Goal: Task Accomplishment & Management: Use online tool/utility

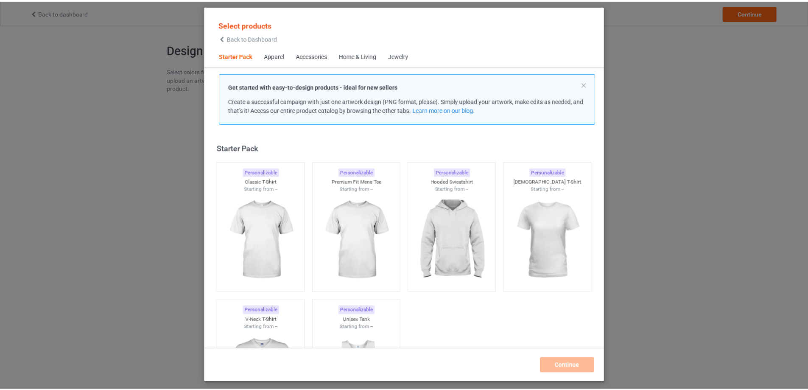
scroll to position [11, 0]
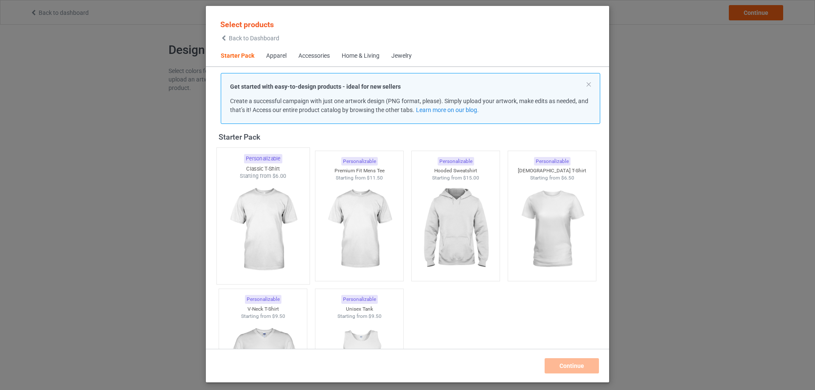
click at [261, 215] on img at bounding box center [263, 230] width 80 height 100
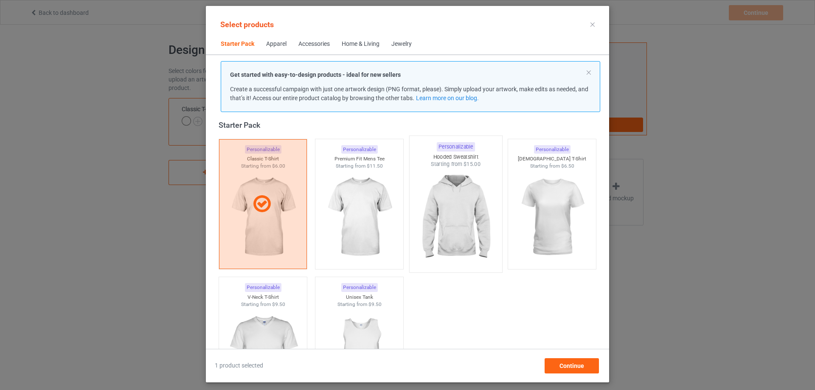
click at [451, 212] on img at bounding box center [455, 218] width 80 height 100
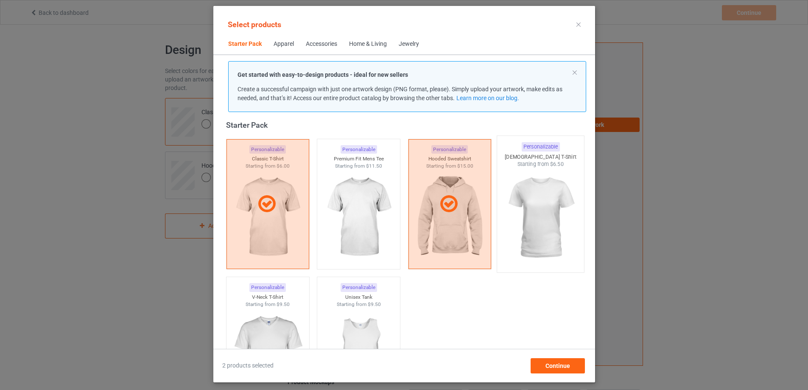
click at [551, 203] on img at bounding box center [541, 218] width 80 height 100
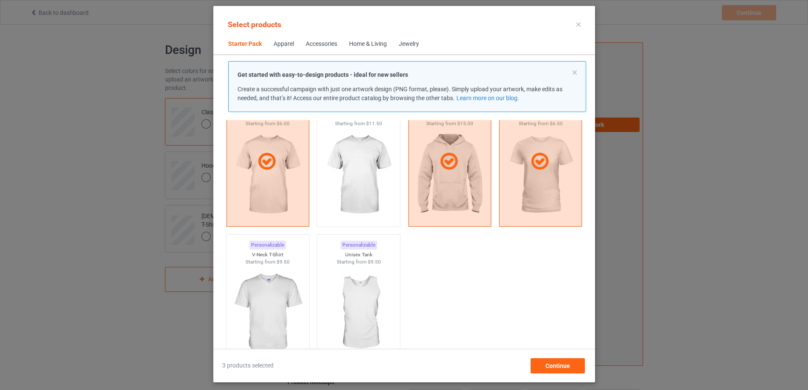
scroll to position [11, 0]
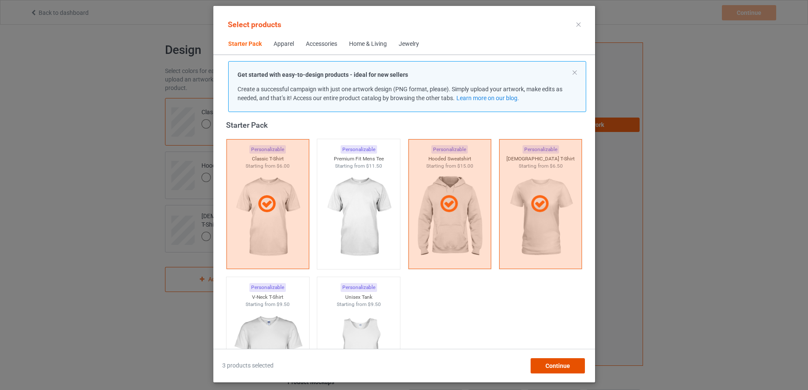
click at [567, 370] on div "Continue" at bounding box center [557, 365] width 54 height 15
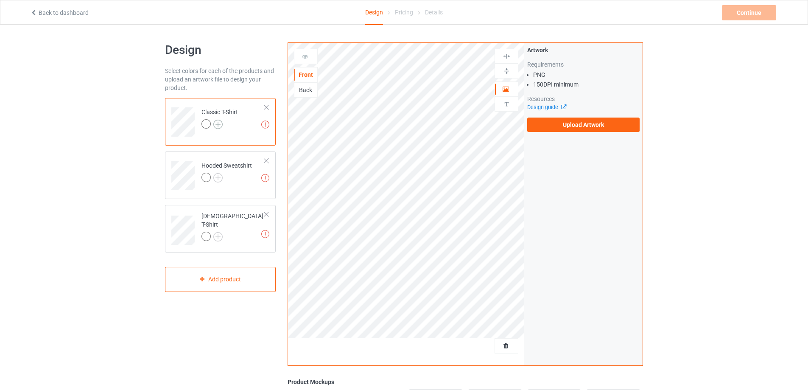
click at [220, 124] on img at bounding box center [217, 124] width 9 height 9
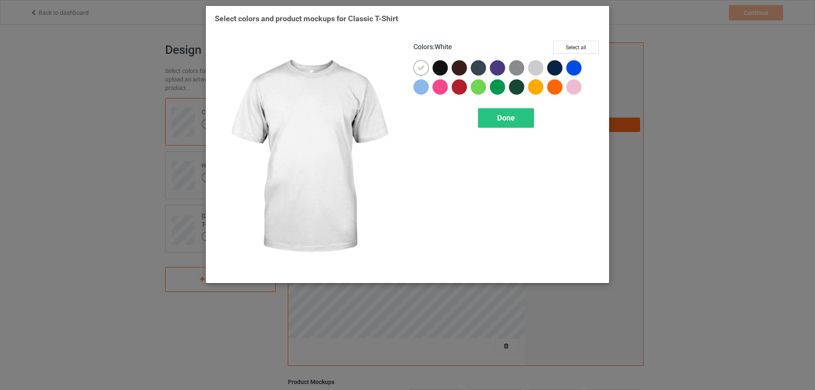
click at [424, 72] on div at bounding box center [420, 67] width 15 height 15
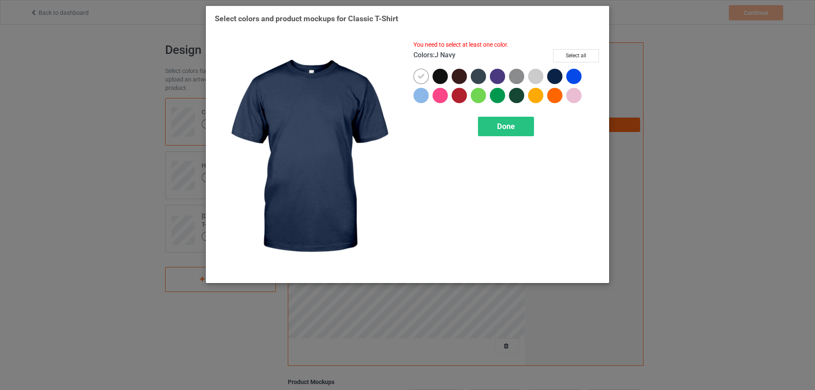
click at [555, 77] on div at bounding box center [554, 76] width 15 height 15
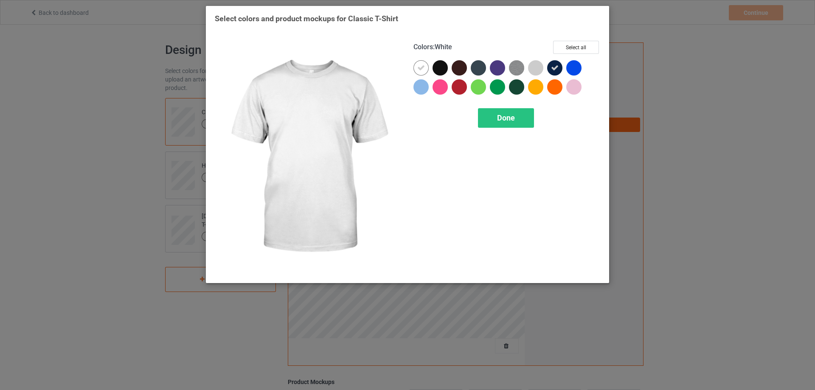
click at [422, 70] on icon at bounding box center [421, 68] width 8 height 8
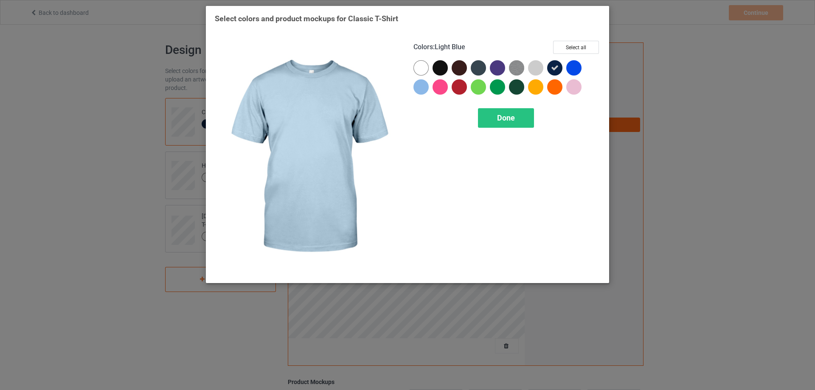
click at [424, 92] on div at bounding box center [420, 86] width 15 height 15
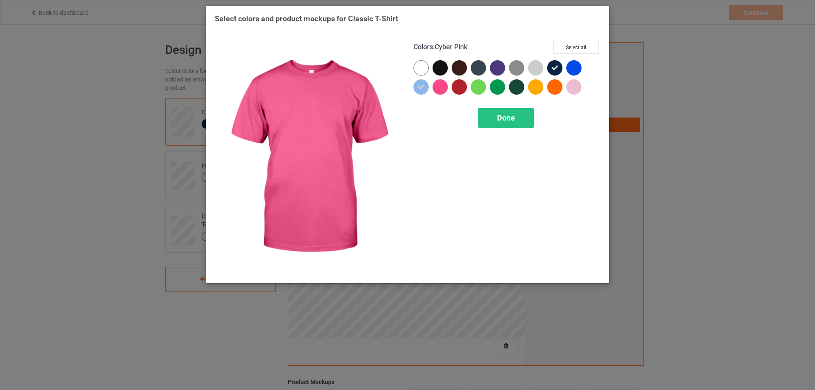
click at [441, 73] on div at bounding box center [439, 67] width 15 height 15
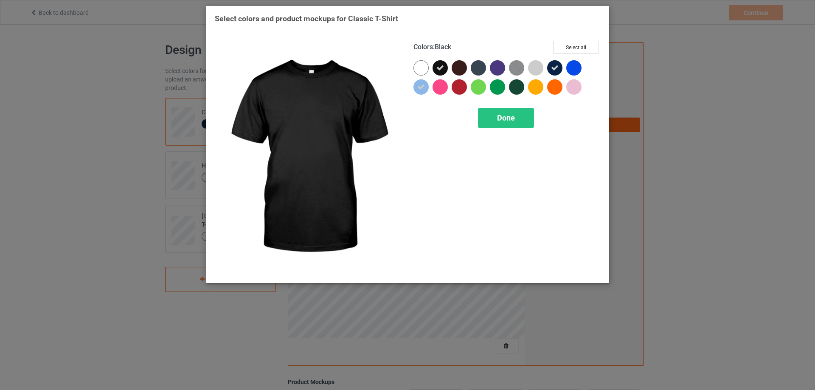
click at [445, 91] on div at bounding box center [439, 86] width 15 height 15
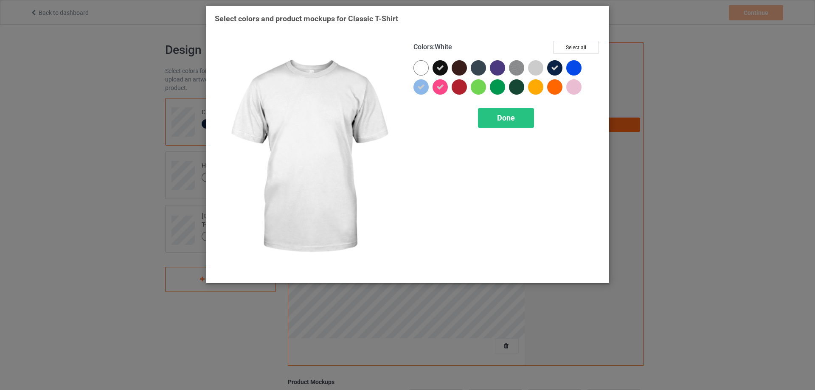
click at [426, 65] on div at bounding box center [420, 67] width 15 height 15
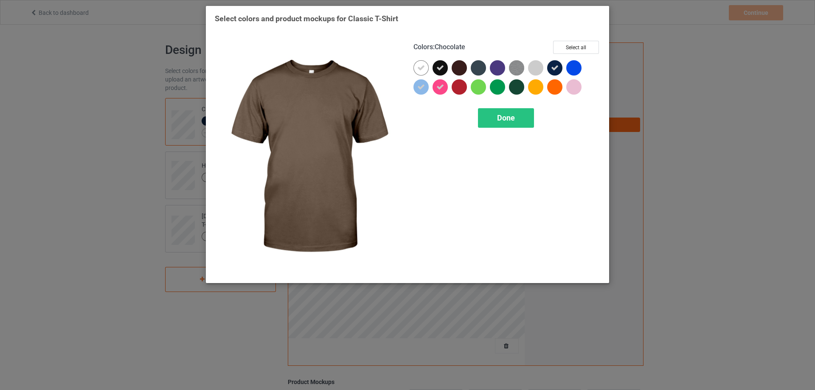
click at [463, 66] on div at bounding box center [459, 67] width 15 height 15
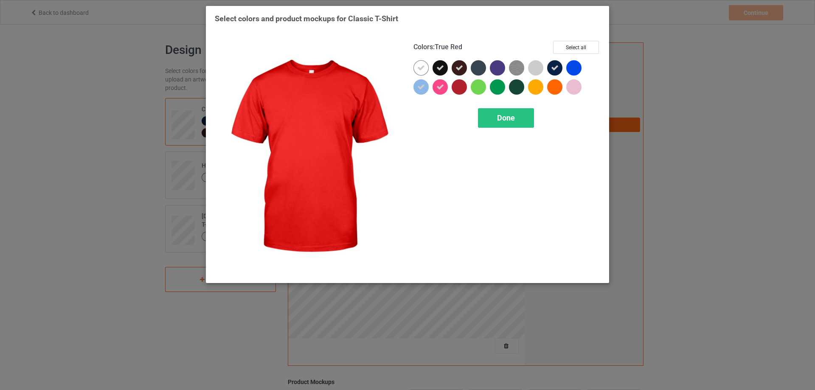
click at [461, 93] on div at bounding box center [459, 86] width 15 height 15
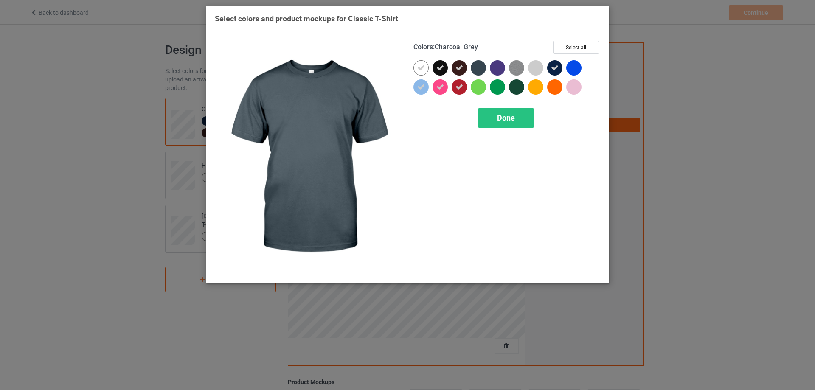
click at [483, 73] on div at bounding box center [478, 67] width 15 height 15
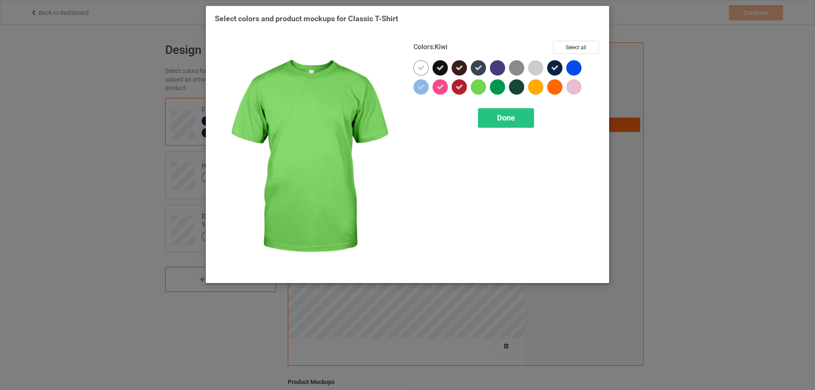
click at [484, 93] on div at bounding box center [480, 88] width 19 height 19
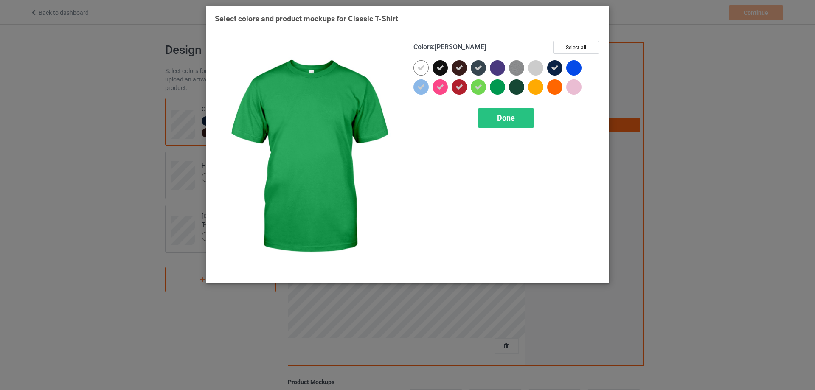
click at [505, 68] on div at bounding box center [499, 69] width 19 height 19
drag, startPoint x: 502, startPoint y: 92, endPoint x: 509, endPoint y: 79, distance: 15.2
click at [502, 93] on div at bounding box center [497, 86] width 15 height 15
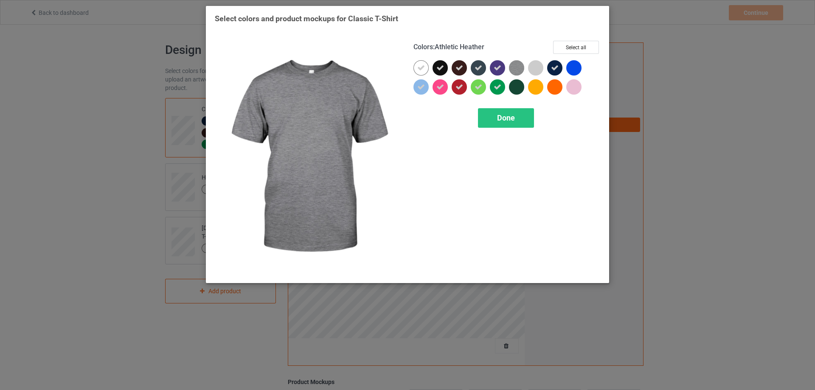
click at [516, 67] on img at bounding box center [516, 67] width 15 height 15
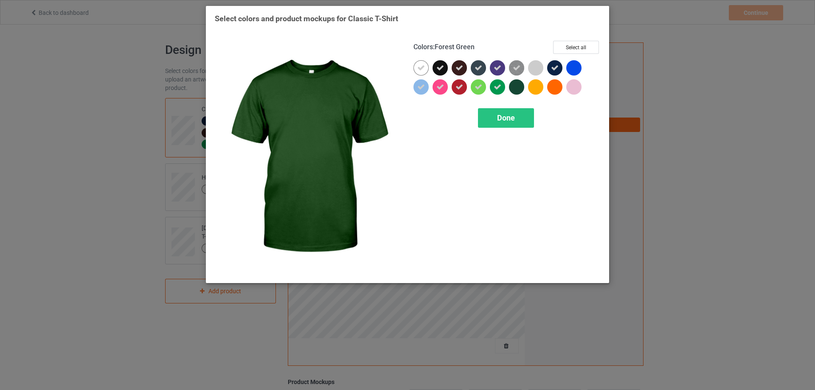
click at [522, 90] on div at bounding box center [516, 86] width 15 height 15
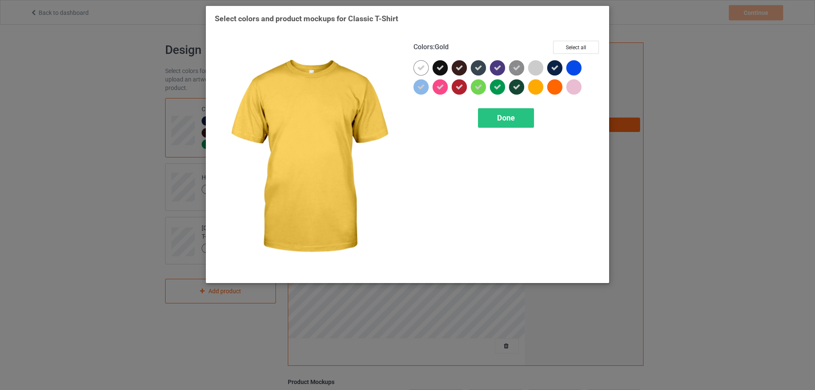
click at [538, 67] on div at bounding box center [535, 67] width 15 height 15
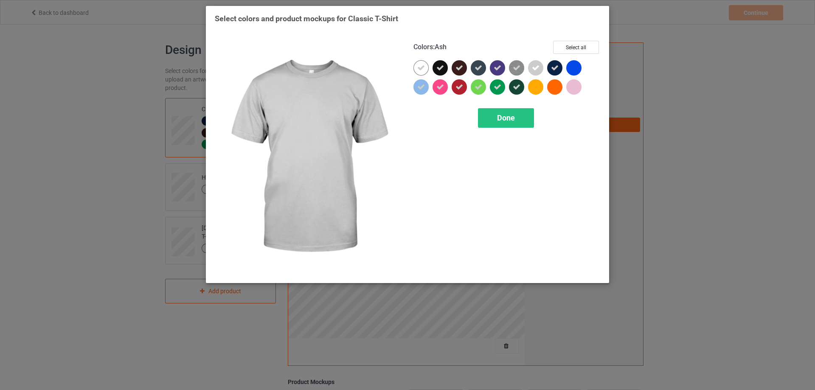
click at [538, 86] on div at bounding box center [535, 86] width 15 height 15
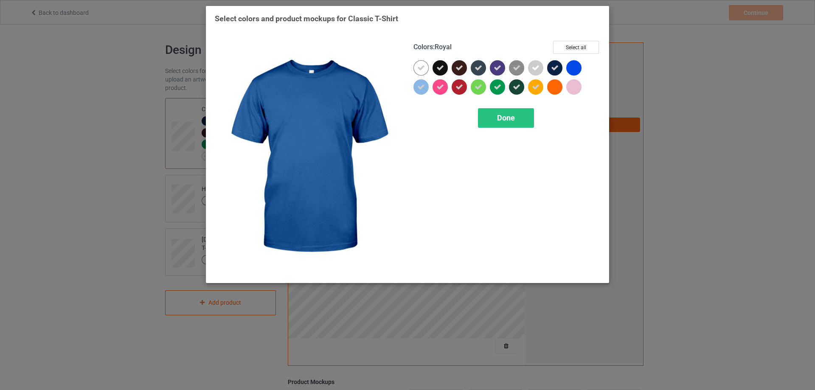
click at [578, 65] on div at bounding box center [573, 67] width 15 height 15
click at [560, 96] on div at bounding box center [556, 88] width 19 height 19
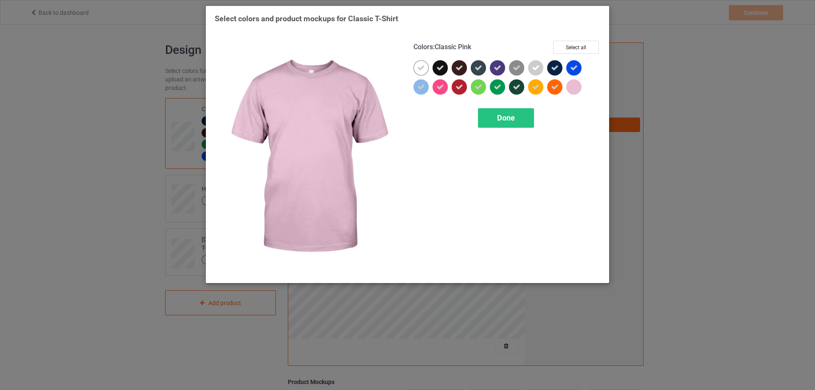
click at [574, 91] on div at bounding box center [573, 86] width 15 height 15
click at [505, 119] on span "Done" at bounding box center [506, 117] width 18 height 9
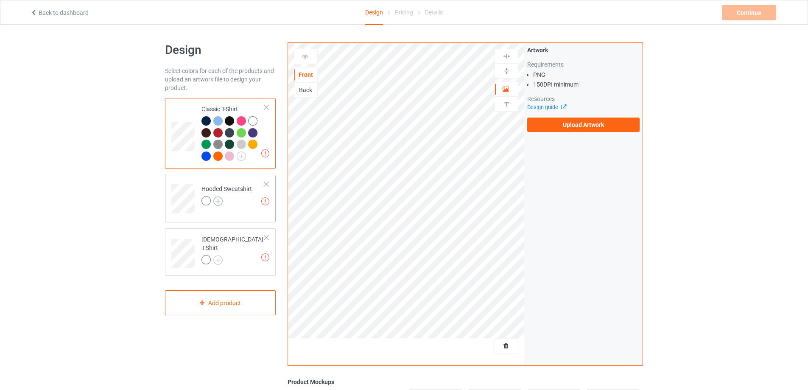
click at [219, 202] on img at bounding box center [217, 200] width 9 height 9
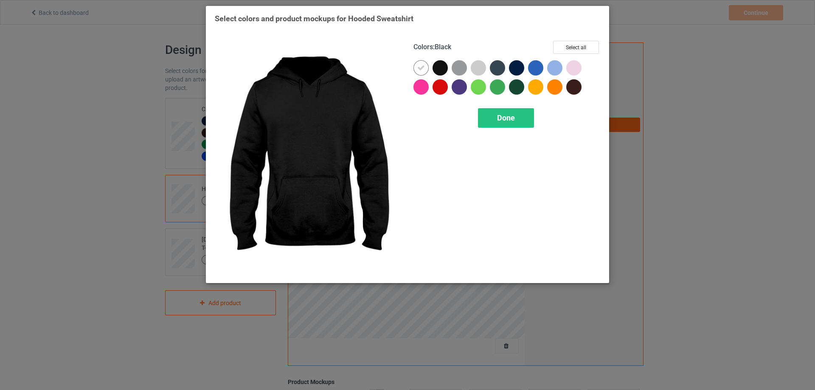
click at [441, 66] on div at bounding box center [439, 67] width 15 height 15
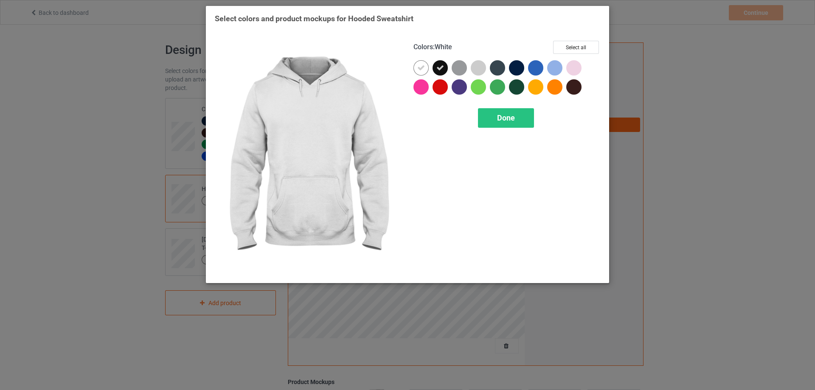
click at [426, 68] on div at bounding box center [420, 67] width 15 height 15
click at [420, 86] on div at bounding box center [420, 86] width 15 height 15
click at [424, 63] on div at bounding box center [420, 67] width 15 height 15
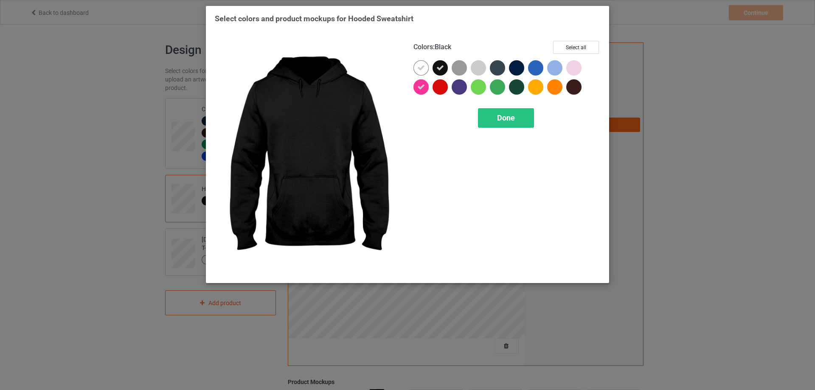
click at [440, 81] on div at bounding box center [506, 79] width 187 height 38
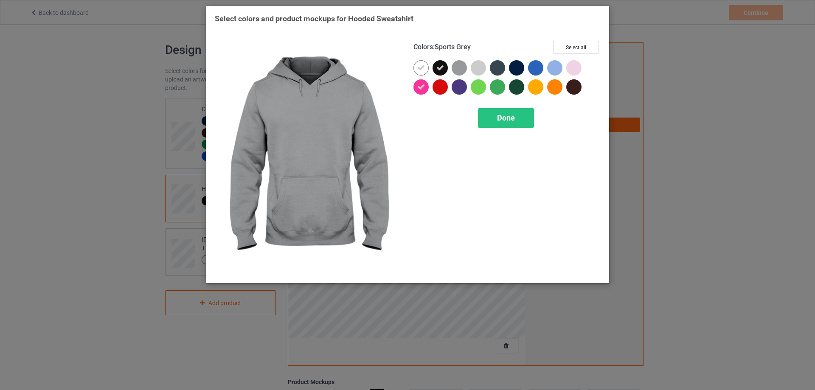
click at [459, 68] on div at bounding box center [459, 67] width 15 height 15
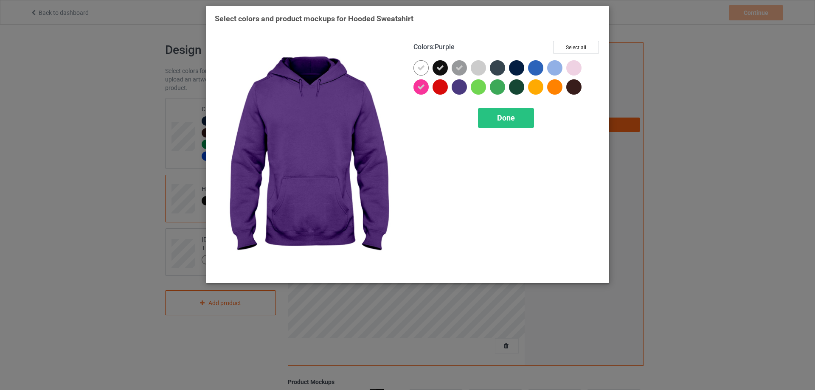
click at [460, 89] on div at bounding box center [459, 86] width 15 height 15
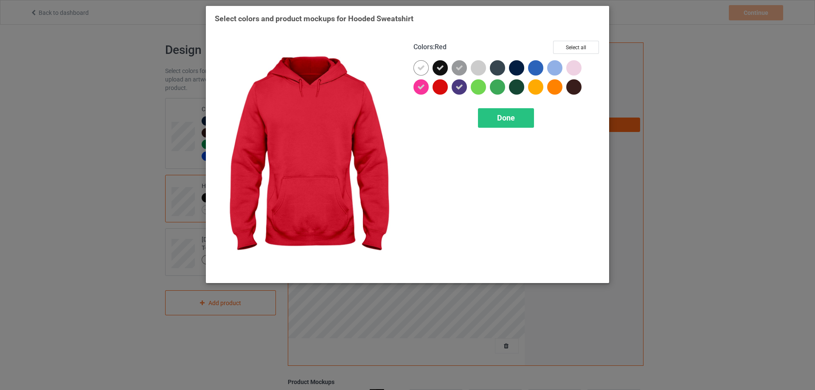
click at [442, 89] on div at bounding box center [439, 86] width 15 height 15
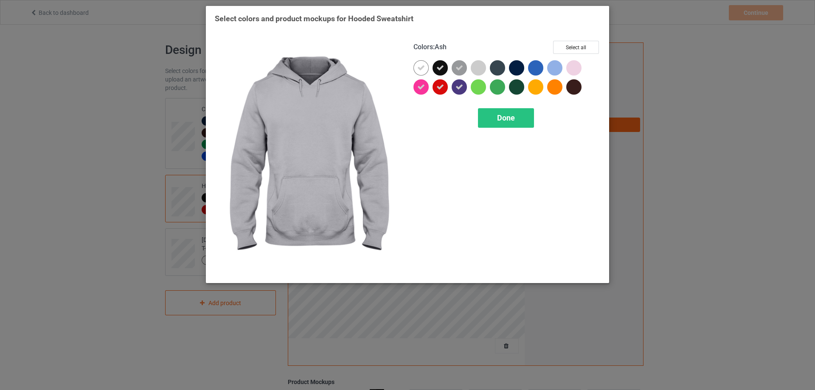
click at [478, 69] on div at bounding box center [478, 67] width 15 height 15
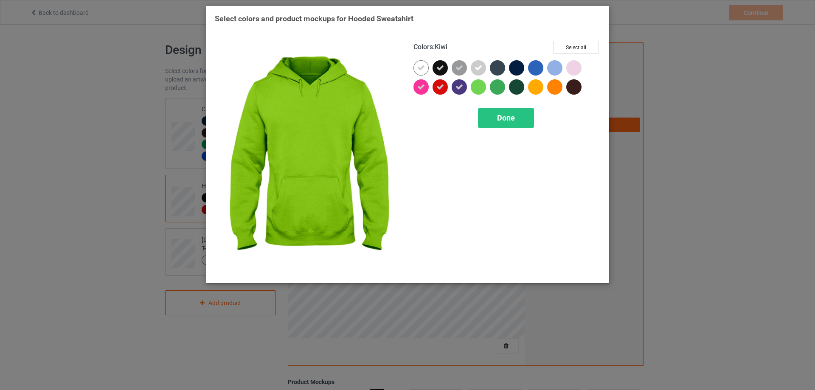
click at [478, 87] on div at bounding box center [478, 86] width 15 height 15
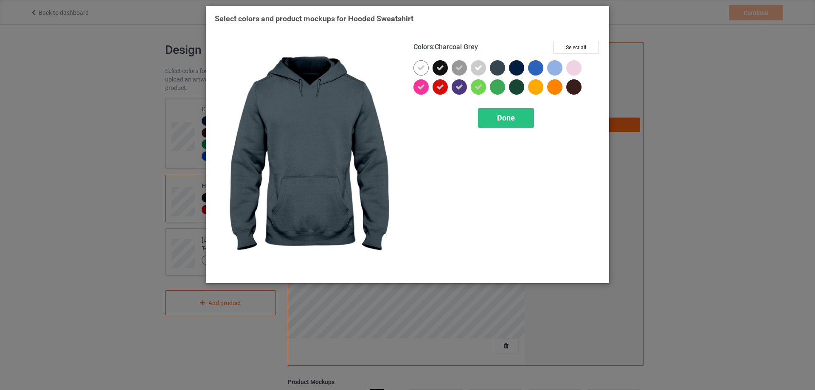
drag, startPoint x: 493, startPoint y: 73, endPoint x: 496, endPoint y: 81, distance: 8.7
click at [493, 74] on div at bounding box center [497, 67] width 15 height 15
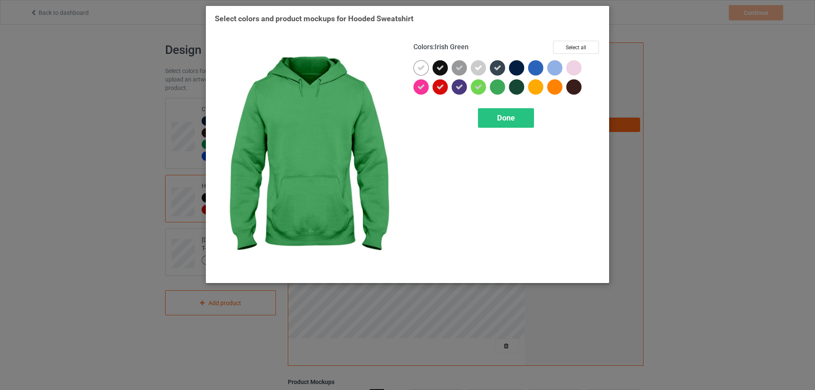
click at [502, 90] on div at bounding box center [497, 86] width 15 height 15
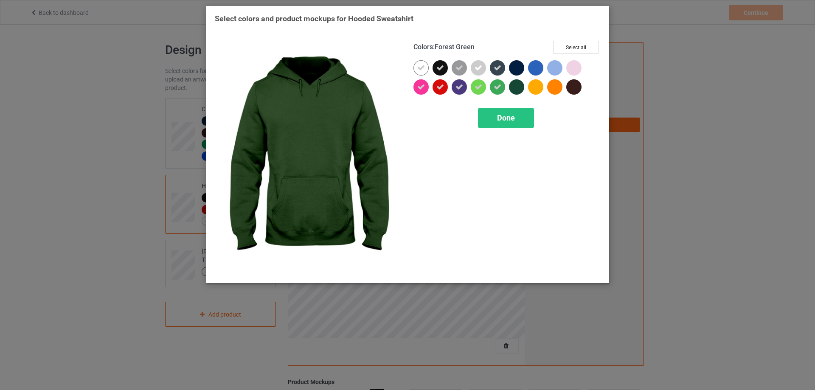
click at [520, 69] on div at bounding box center [516, 67] width 15 height 15
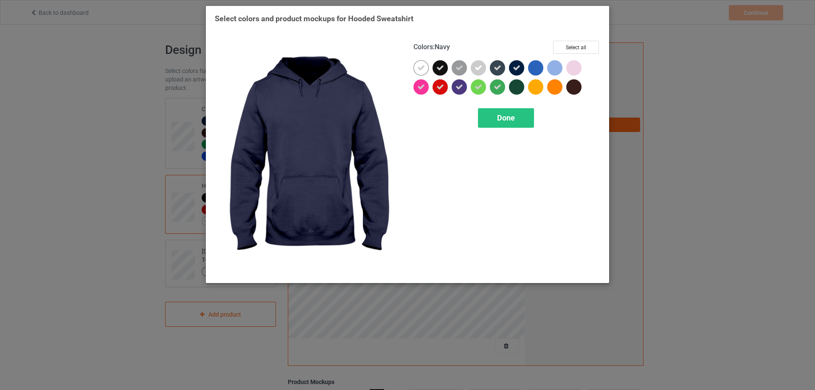
click at [520, 88] on div at bounding box center [516, 86] width 15 height 15
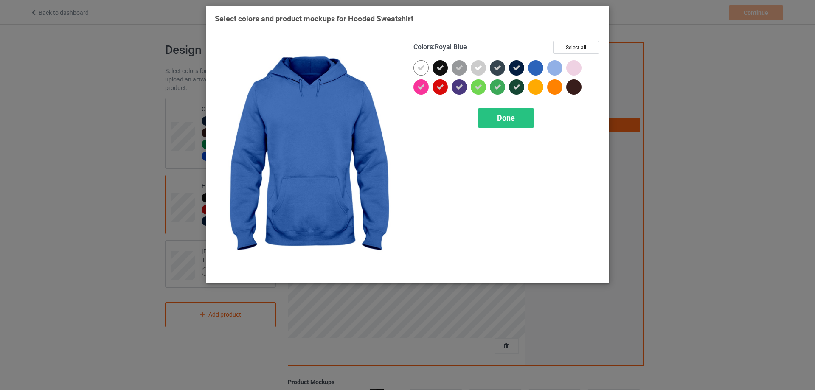
drag, startPoint x: 531, startPoint y: 77, endPoint x: 534, endPoint y: 74, distance: 4.5
click at [532, 76] on div at bounding box center [537, 69] width 19 height 19
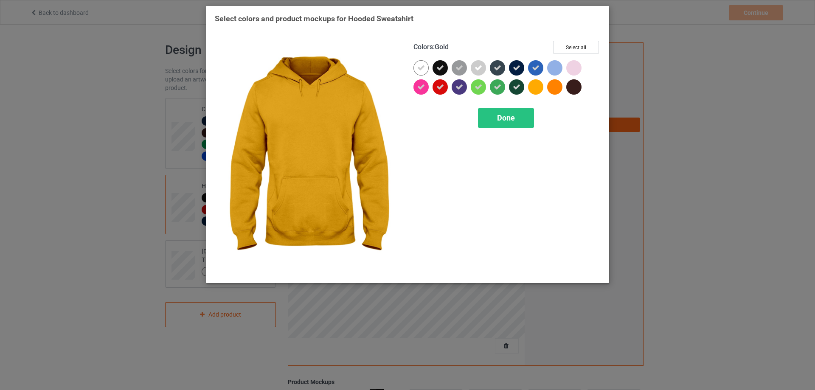
click at [536, 90] on div at bounding box center [535, 86] width 15 height 15
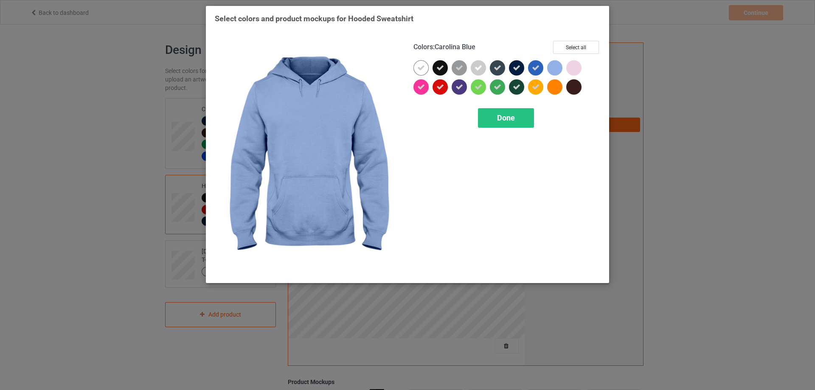
drag, startPoint x: 560, startPoint y: 72, endPoint x: 562, endPoint y: 85, distance: 13.3
click at [560, 72] on div at bounding box center [554, 67] width 15 height 15
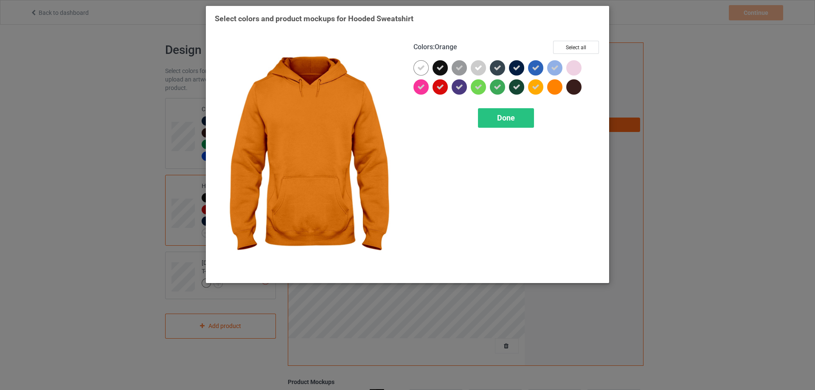
click at [562, 90] on div at bounding box center [556, 88] width 19 height 19
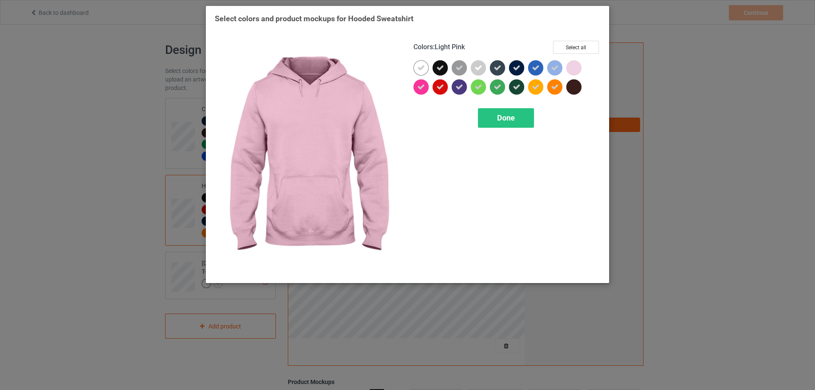
click at [577, 70] on div at bounding box center [573, 67] width 15 height 15
click at [574, 90] on div at bounding box center [573, 86] width 15 height 15
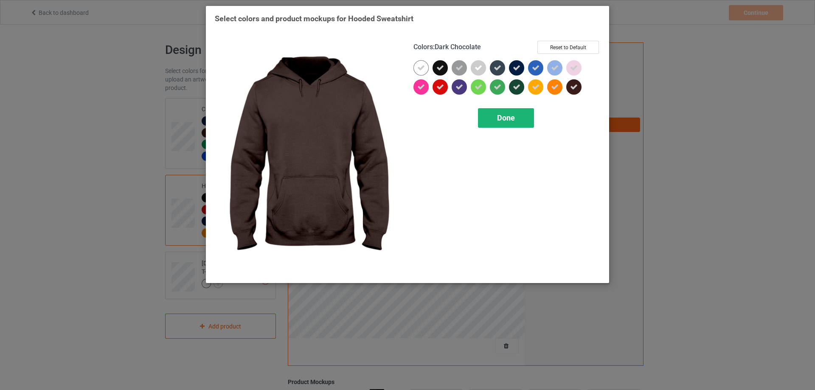
click at [504, 118] on span "Done" at bounding box center [506, 117] width 18 height 9
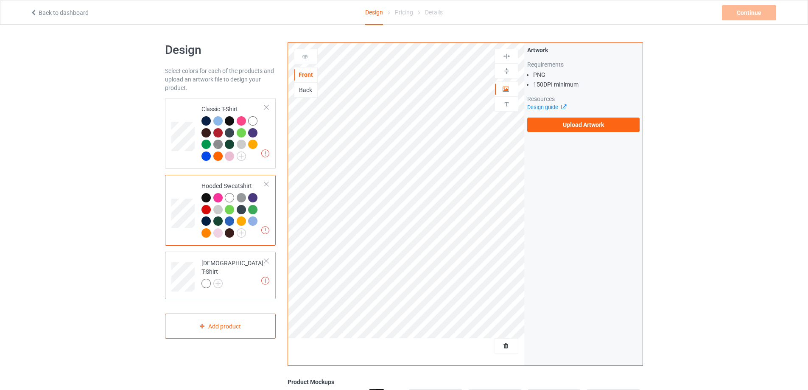
scroll to position [42, 0]
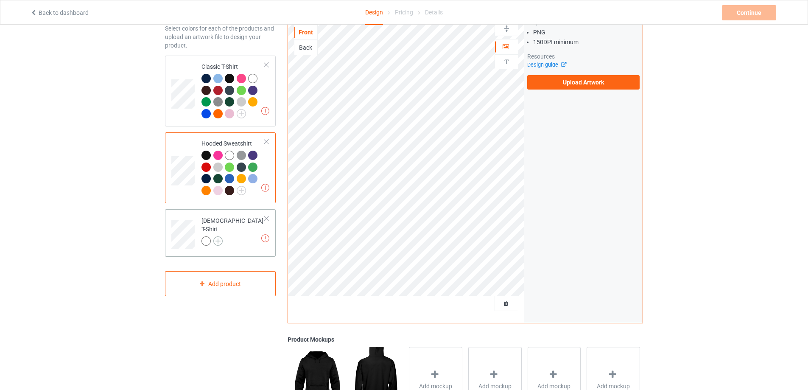
click at [217, 236] on img at bounding box center [217, 240] width 9 height 9
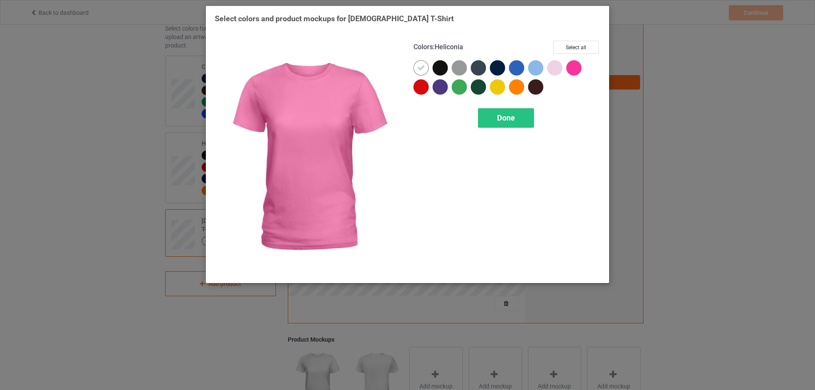
click at [574, 67] on div at bounding box center [573, 67] width 15 height 15
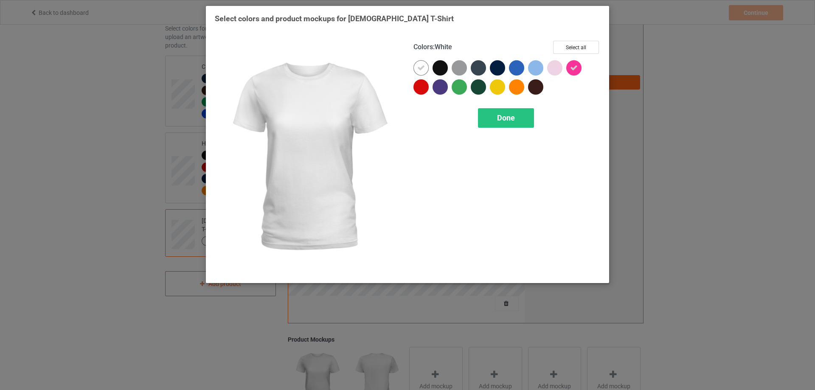
click at [419, 64] on div at bounding box center [420, 67] width 15 height 15
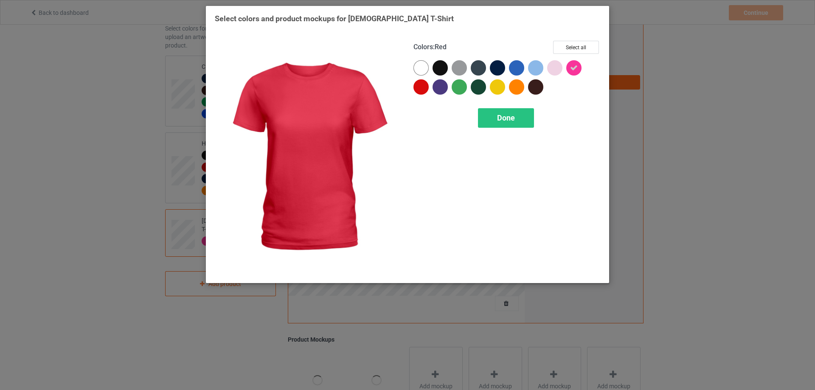
click at [419, 81] on div at bounding box center [420, 86] width 15 height 15
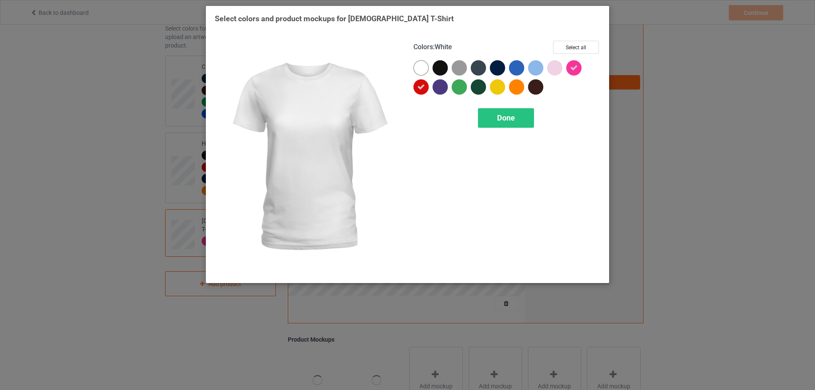
drag, startPoint x: 424, startPoint y: 65, endPoint x: 439, endPoint y: 79, distance: 20.2
click at [424, 66] on div at bounding box center [420, 67] width 15 height 15
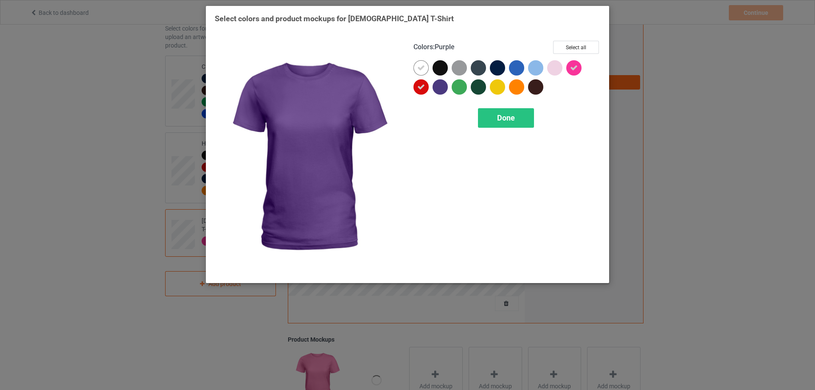
click at [444, 83] on div at bounding box center [439, 86] width 15 height 15
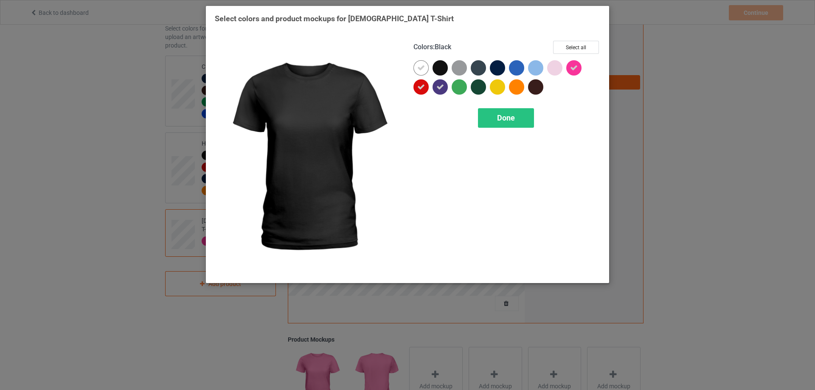
drag, startPoint x: 443, startPoint y: 70, endPoint x: 460, endPoint y: 83, distance: 21.1
click at [443, 72] on div at bounding box center [439, 67] width 15 height 15
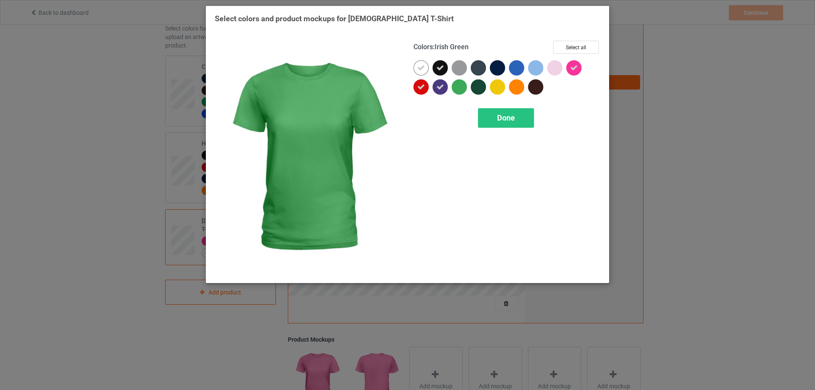
click at [463, 86] on div at bounding box center [459, 86] width 15 height 15
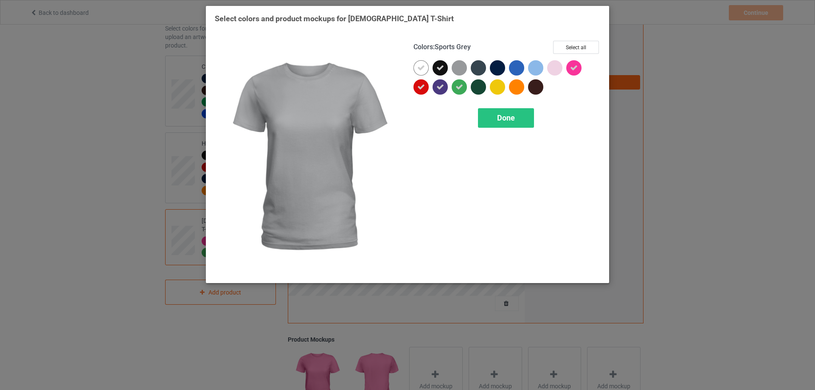
drag, startPoint x: 462, startPoint y: 67, endPoint x: 479, endPoint y: 72, distance: 17.4
click at [463, 67] on div at bounding box center [459, 67] width 15 height 15
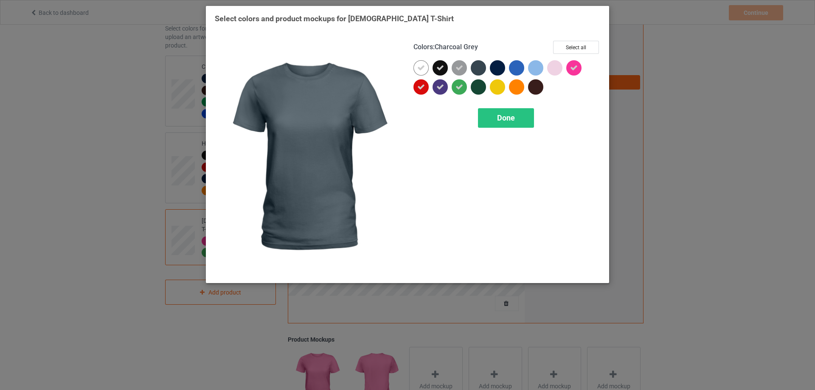
click at [483, 72] on div at bounding box center [478, 67] width 15 height 15
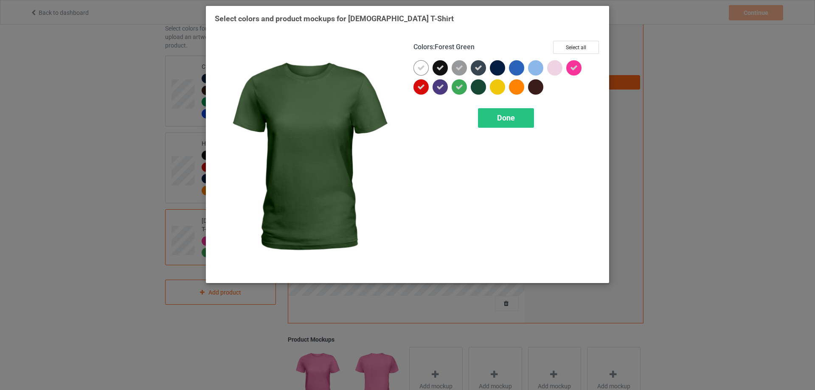
drag, startPoint x: 480, startPoint y: 90, endPoint x: 497, endPoint y: 73, distance: 24.6
click at [480, 90] on div at bounding box center [478, 86] width 15 height 15
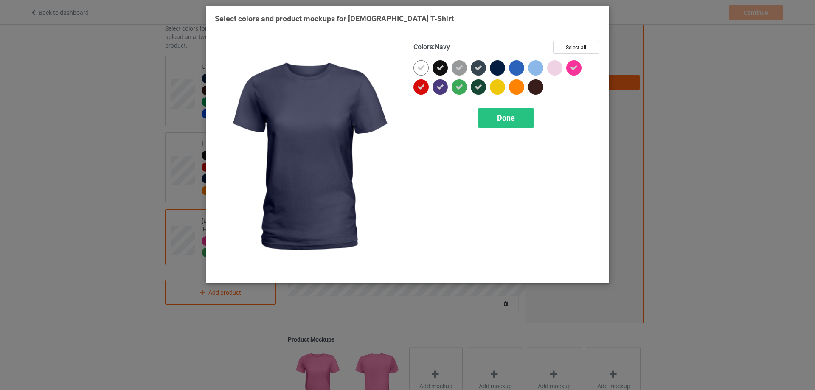
click at [505, 65] on div at bounding box center [499, 69] width 19 height 19
click at [504, 88] on div at bounding box center [499, 88] width 19 height 19
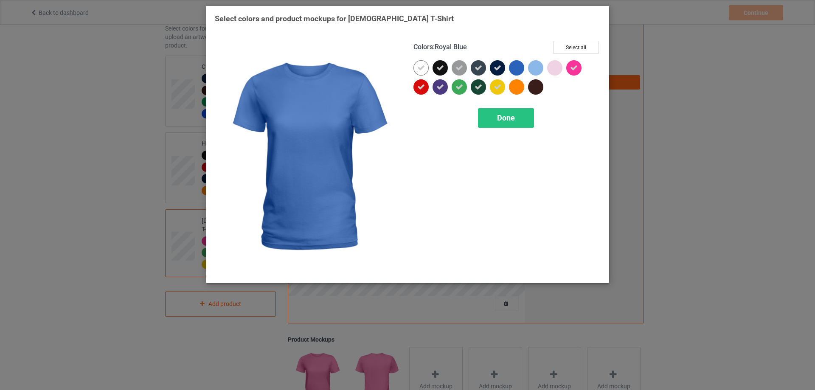
drag, startPoint x: 518, startPoint y: 73, endPoint x: 520, endPoint y: 86, distance: 13.4
click at [518, 73] on div at bounding box center [516, 67] width 15 height 15
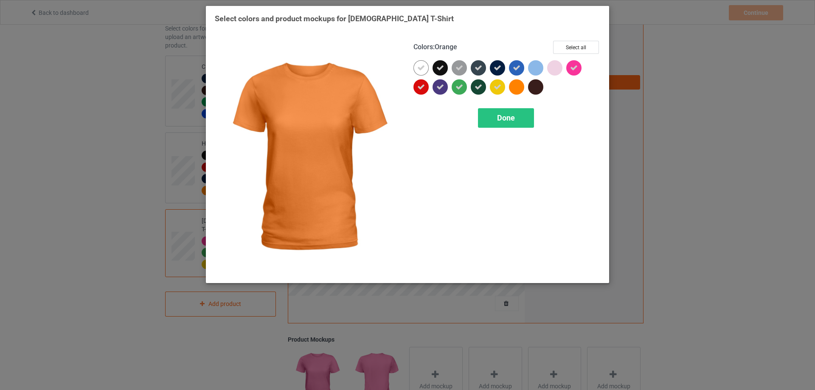
click at [521, 90] on div at bounding box center [516, 86] width 15 height 15
click at [534, 70] on div at bounding box center [535, 67] width 15 height 15
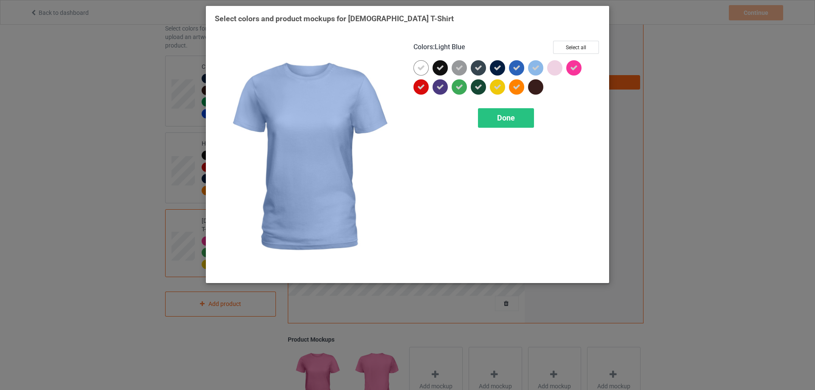
drag, startPoint x: 536, startPoint y: 84, endPoint x: 537, endPoint y: 88, distance: 4.3
click at [537, 88] on div at bounding box center [535, 86] width 15 height 15
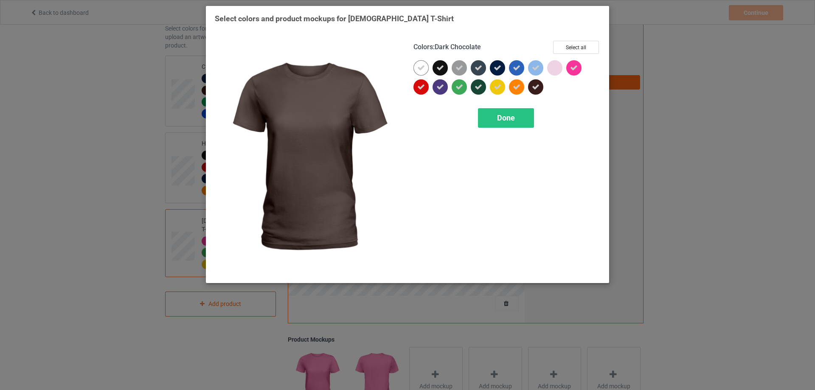
click at [552, 71] on div at bounding box center [554, 67] width 15 height 15
click at [505, 122] on span "Done" at bounding box center [506, 117] width 18 height 9
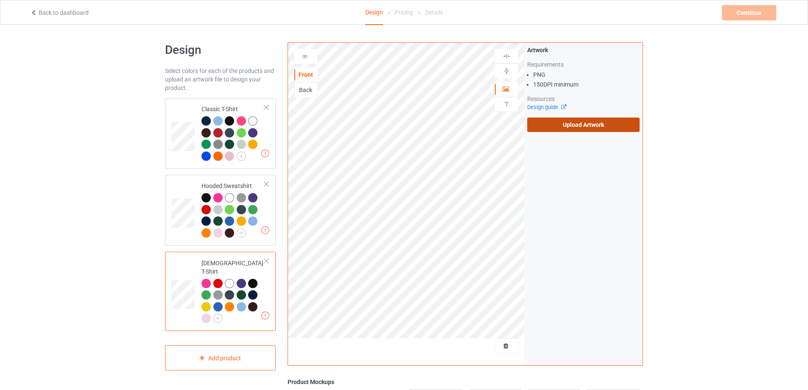
click at [567, 124] on label "Upload Artwork" at bounding box center [584, 125] width 112 height 14
click at [0, 0] on input "Upload Artwork" at bounding box center [0, 0] width 0 height 0
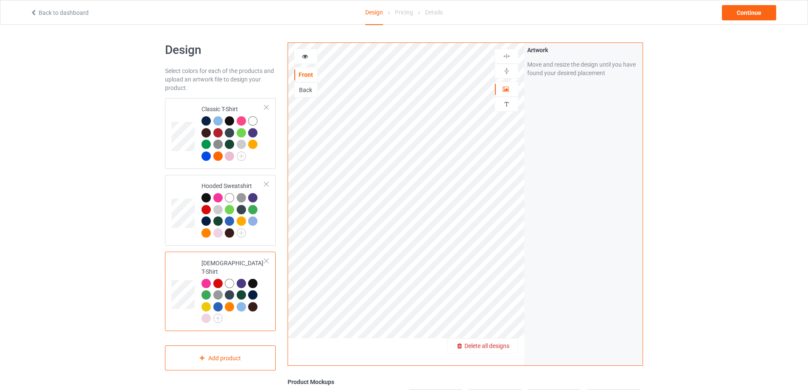
drag, startPoint x: 504, startPoint y: 340, endPoint x: 504, endPoint y: 346, distance: 6.4
click at [504, 346] on span "Delete all designs" at bounding box center [487, 345] width 45 height 7
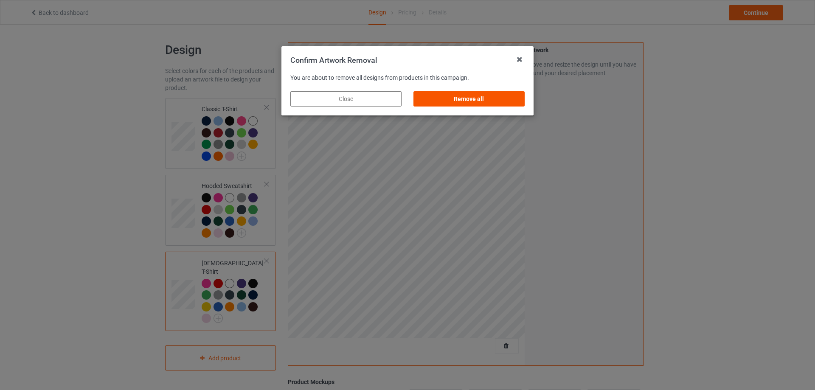
click at [469, 100] on div "Remove all" at bounding box center [468, 98] width 111 height 15
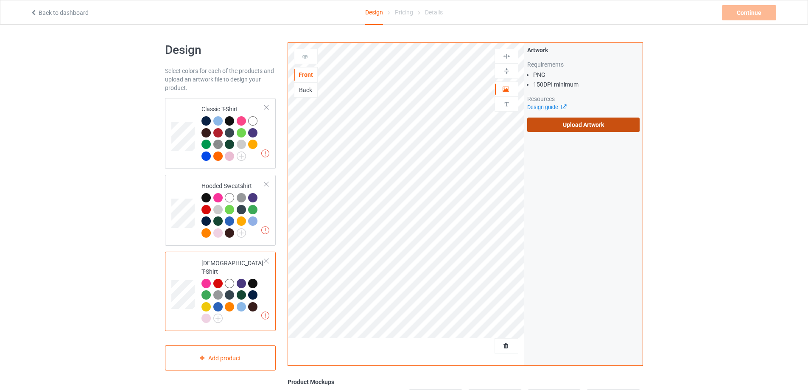
click at [552, 125] on label "Upload Artwork" at bounding box center [584, 125] width 112 height 14
click at [0, 0] on input "Upload Artwork" at bounding box center [0, 0] width 0 height 0
click at [551, 129] on label "Upload Artwork" at bounding box center [584, 125] width 112 height 14
click at [0, 0] on input "Upload Artwork" at bounding box center [0, 0] width 0 height 0
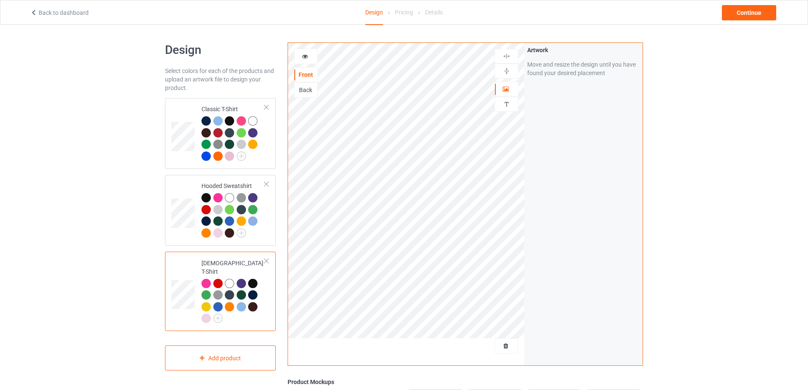
click at [251, 258] on td "[DEMOGRAPHIC_DATA] T-Shirt" at bounding box center [233, 291] width 73 height 73
click at [252, 257] on td "[DEMOGRAPHIC_DATA] T-Shirt" at bounding box center [233, 291] width 73 height 73
click at [253, 279] on div at bounding box center [252, 283] width 9 height 9
click at [247, 311] on div at bounding box center [233, 302] width 63 height 47
click at [251, 279] on div at bounding box center [252, 283] width 9 height 9
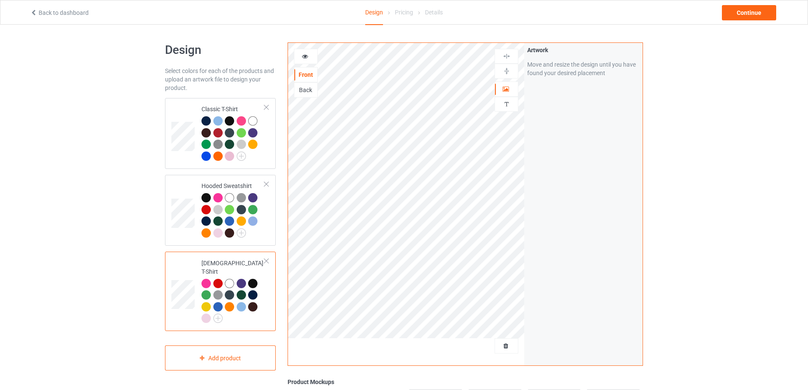
click at [252, 302] on div at bounding box center [252, 306] width 9 height 9
click at [253, 302] on div at bounding box center [252, 306] width 9 height 9
click at [254, 290] on div at bounding box center [252, 294] width 9 height 9
click at [179, 183] on td at bounding box center [183, 210] width 25 height 64
click at [205, 194] on div at bounding box center [206, 197] width 9 height 9
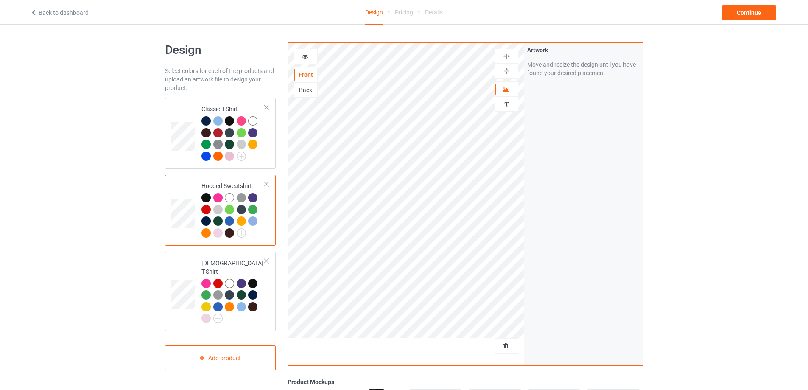
click at [209, 209] on div at bounding box center [206, 209] width 9 height 9
click at [184, 115] on td at bounding box center [183, 133] width 25 height 64
